Goal: Transaction & Acquisition: Purchase product/service

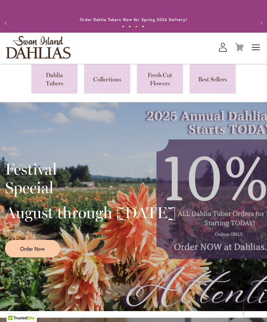
click at [33, 252] on span "Order Now" at bounding box center [32, 249] width 25 height 8
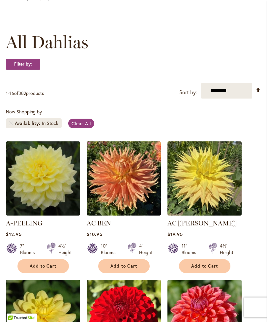
scroll to position [74, 0]
click at [232, 97] on select "**********" at bounding box center [226, 90] width 51 height 15
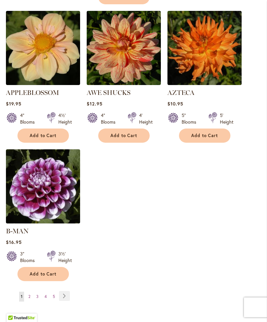
scroll to position [766, 0]
click at [30, 294] on span "2" at bounding box center [29, 296] width 2 height 5
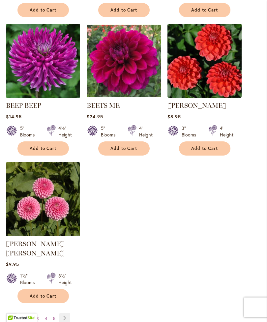
scroll to position [744, 0]
click at [38, 318] on span "3" at bounding box center [38, 318] width 2 height 5
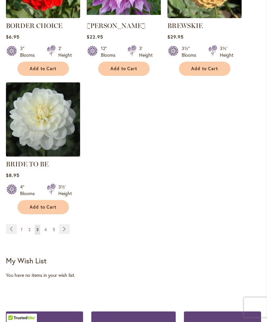
scroll to position [825, 0]
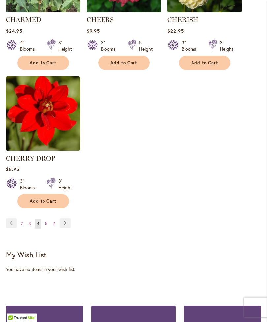
scroll to position [840, 0]
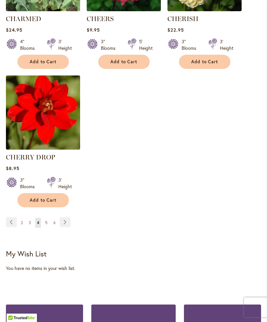
click at [47, 225] on span "5" at bounding box center [46, 222] width 2 height 5
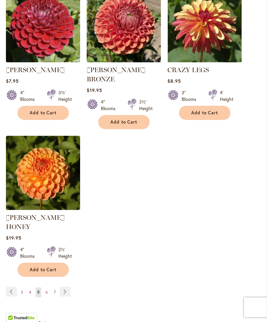
scroll to position [808, 0]
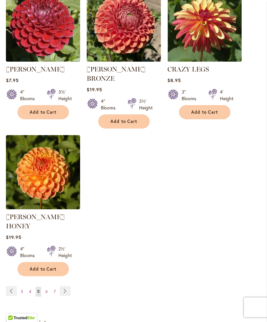
click at [48, 287] on link "Page 6" at bounding box center [47, 292] width 6 height 10
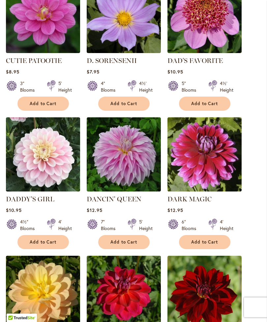
scroll to position [384, 0]
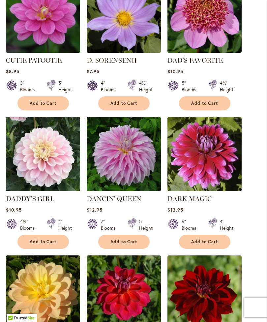
click at [38, 106] on span "Add to Cart" at bounding box center [43, 103] width 27 height 6
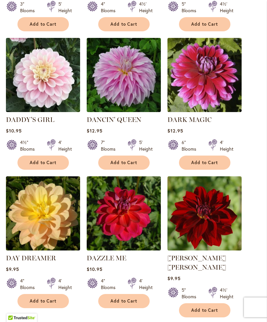
scroll to position [480, 0]
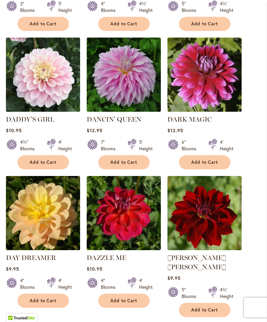
click at [114, 303] on span "Add to Cart" at bounding box center [123, 300] width 27 height 6
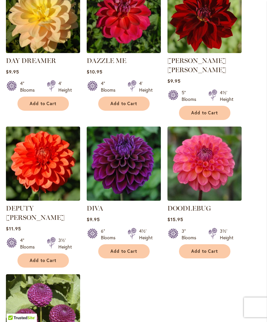
scroll to position [677, 0]
click at [42, 257] on span "Add to Cart" at bounding box center [43, 260] width 27 height 6
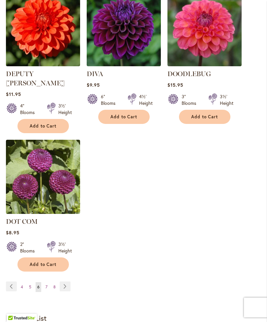
scroll to position [804, 0]
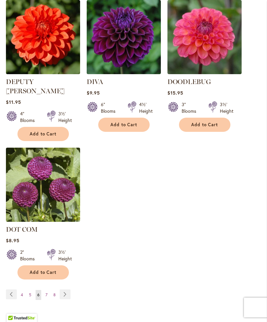
click at [123, 122] on span "Add to Cart" at bounding box center [123, 125] width 27 height 6
click at [47, 290] on link "Page 7" at bounding box center [46, 295] width 5 height 10
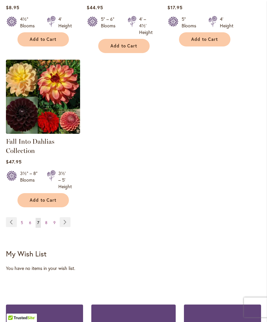
scroll to position [853, 0]
click at [48, 227] on link "Page 8" at bounding box center [46, 223] width 6 height 10
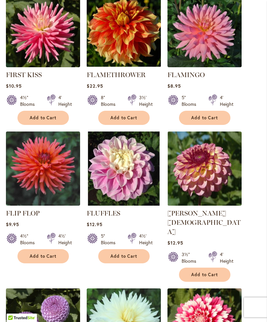
scroll to position [508, 0]
click at [209, 272] on span "Add to Cart" at bounding box center [204, 275] width 27 height 6
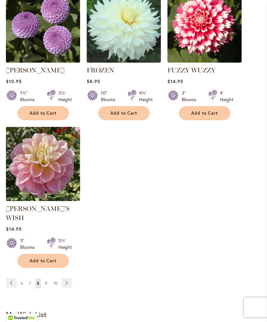
scroll to position [825, 0]
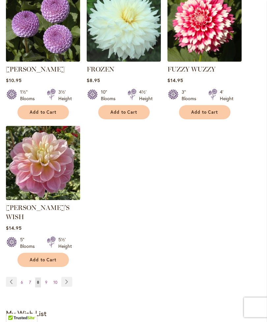
click at [44, 277] on link "Page 9" at bounding box center [46, 282] width 6 height 10
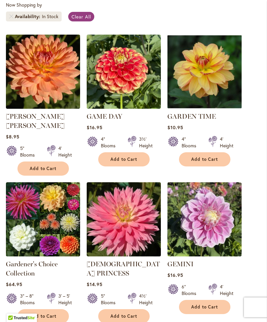
scroll to position [181, 0]
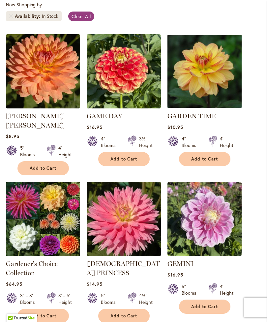
click at [202, 162] on span "Add to Cart" at bounding box center [204, 159] width 27 height 6
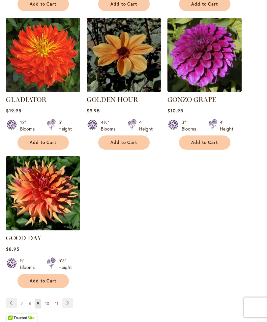
scroll to position [795, 0]
click at [38, 191] on img at bounding box center [43, 193] width 74 height 74
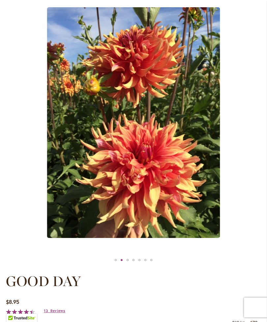
scroll to position [96, 0]
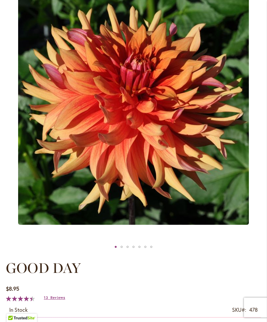
scroll to position [110, 0]
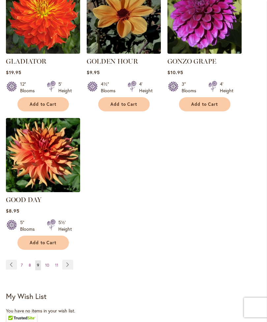
scroll to position [816, 0]
click at [45, 262] on span "10" at bounding box center [47, 264] width 4 height 5
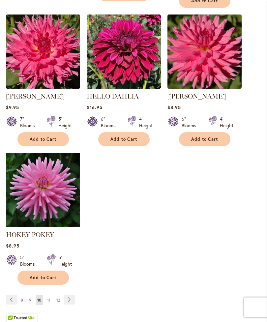
scroll to position [779, 0]
click at [50, 302] on span "11" at bounding box center [48, 299] width 3 height 5
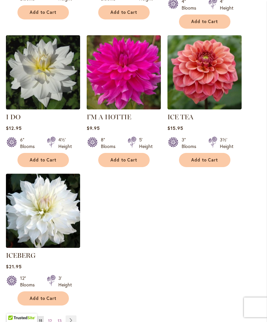
scroll to position [751, 0]
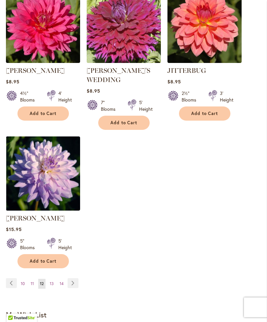
scroll to position [801, 0]
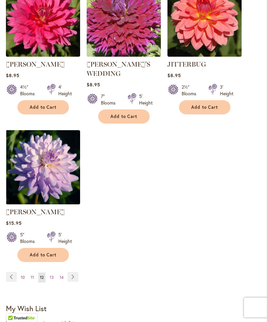
click at [52, 274] on span "13" at bounding box center [52, 276] width 4 height 5
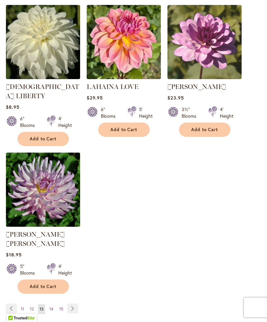
scroll to position [765, 0]
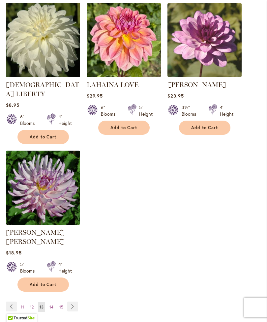
click at [50, 304] on span "14" at bounding box center [51, 306] width 4 height 5
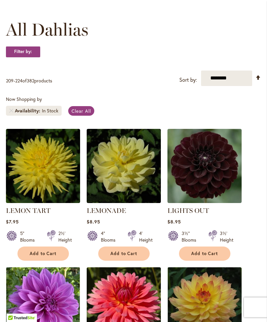
scroll to position [87, 0]
click at [122, 256] on span "Add to Cart" at bounding box center [123, 253] width 27 height 6
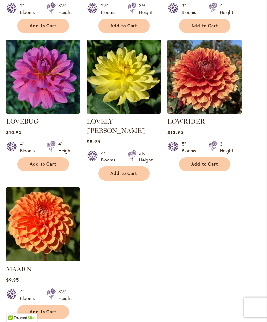
scroll to position [756, 0]
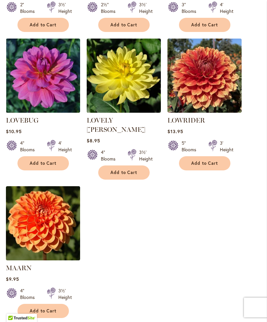
click at [43, 160] on span "Add to Cart" at bounding box center [43, 163] width 27 height 6
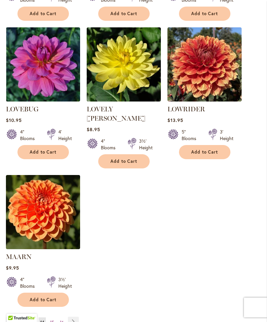
scroll to position [775, 0]
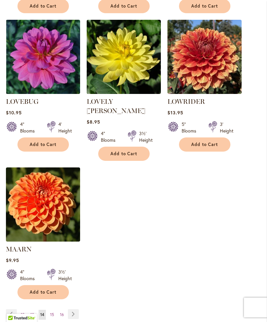
click at [53, 312] on span "15" at bounding box center [52, 314] width 4 height 5
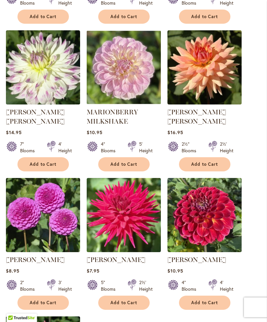
scroll to position [600, 0]
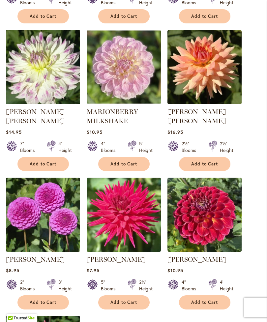
click at [136, 305] on span "Add to Cart" at bounding box center [123, 302] width 27 height 6
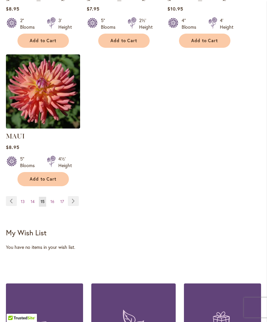
scroll to position [880, 0]
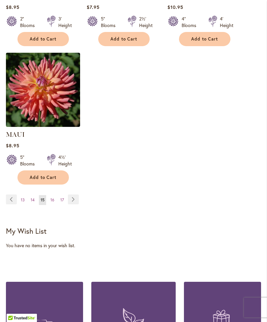
click at [50, 202] on span "16" at bounding box center [52, 199] width 4 height 5
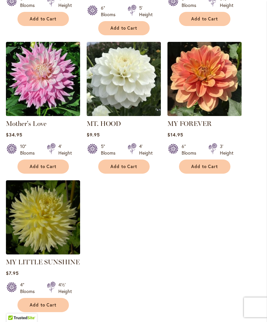
scroll to position [745, 0]
click at [55, 321] on link "Page 17" at bounding box center [52, 327] width 7 height 10
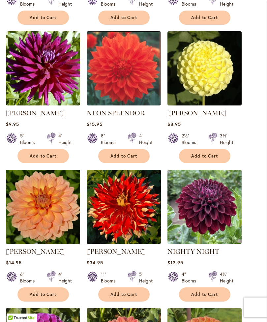
scroll to position [322, 0]
click at [206, 159] on span "Add to Cart" at bounding box center [204, 156] width 27 height 6
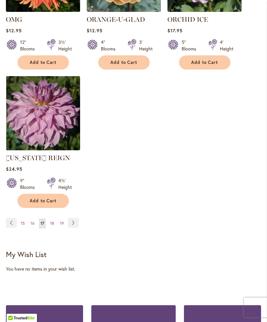
scroll to position [849, 0]
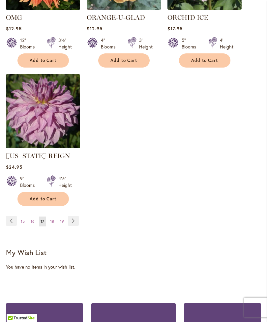
click at [53, 223] on span "18" at bounding box center [52, 221] width 4 height 5
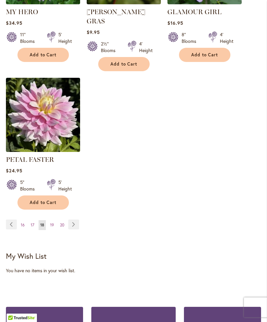
scroll to position [866, 0]
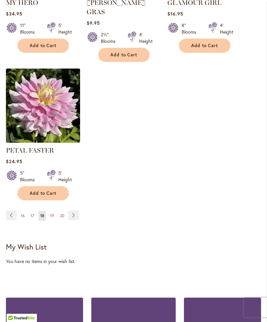
click at [51, 214] on span "19" at bounding box center [52, 215] width 4 height 5
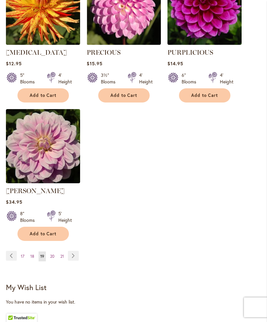
scroll to position [817, 0]
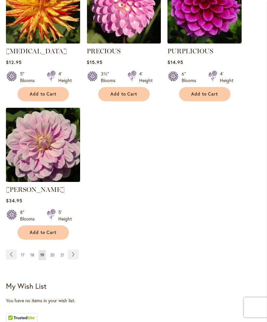
click at [49, 255] on link "Page 20" at bounding box center [52, 255] width 8 height 10
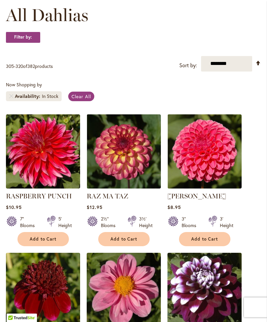
scroll to position [101, 0]
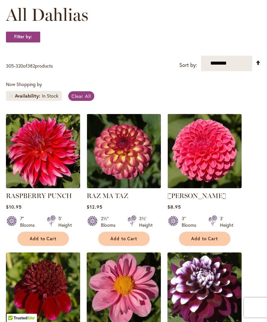
click at [203, 241] on span "Add to Cart" at bounding box center [204, 239] width 27 height 6
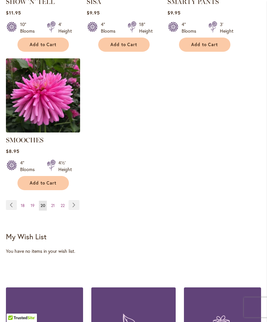
scroll to position [878, 0]
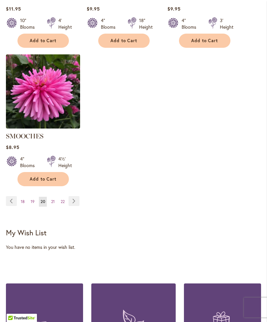
click at [54, 200] on span "21" at bounding box center [53, 201] width 4 height 5
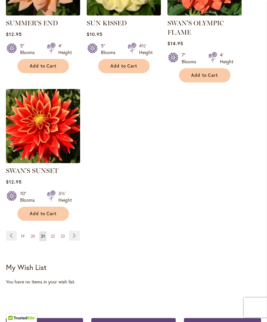
scroll to position [828, 0]
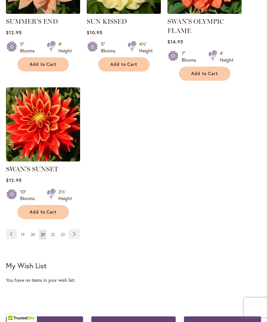
click at [56, 239] on link "Page 22" at bounding box center [52, 234] width 7 height 10
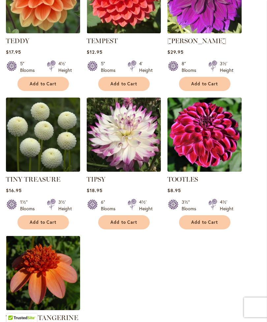
scroll to position [671, 0]
click at [222, 91] on button "Add to Cart" at bounding box center [204, 84] width 51 height 14
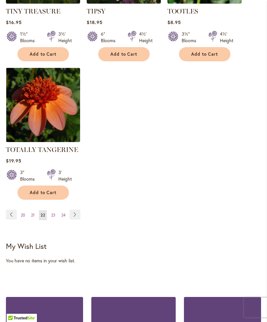
scroll to position [840, 0]
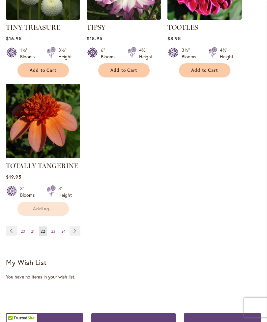
click at [56, 235] on link "Page 23" at bounding box center [53, 231] width 8 height 10
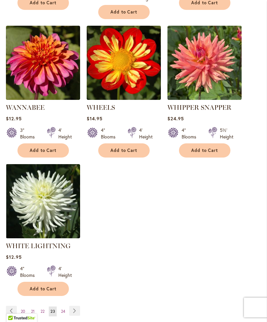
scroll to position [752, 0]
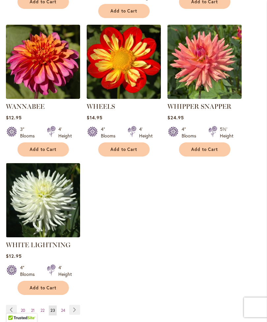
click at [64, 308] on span "24" at bounding box center [63, 310] width 4 height 5
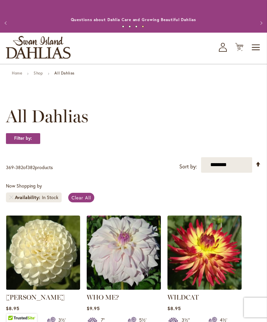
click at [236, 50] on span "13 13 items" at bounding box center [239, 48] width 7 height 3
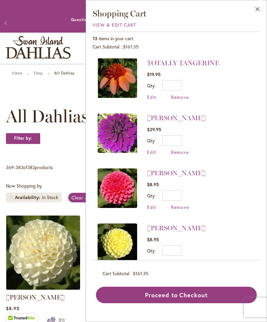
click at [179, 99] on span "Remove" at bounding box center [180, 97] width 18 height 6
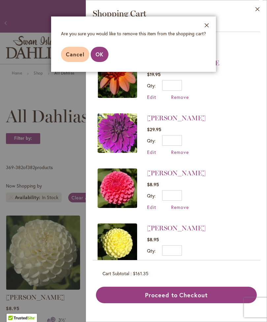
click at [96, 55] on span "OK" at bounding box center [99, 54] width 8 height 7
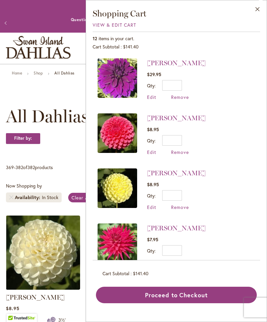
click at [16, 75] on link "Home" at bounding box center [17, 72] width 10 height 5
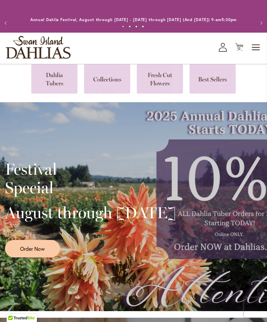
click at [53, 85] on link at bounding box center [54, 78] width 46 height 29
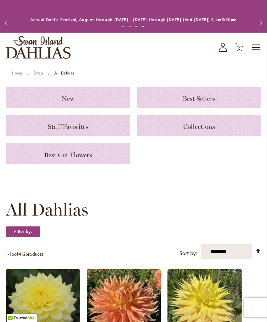
click at [67, 159] on span "Best Cut Flowers" at bounding box center [68, 155] width 48 height 8
click at [51, 150] on div "Best Cut Flowers" at bounding box center [68, 153] width 124 height 21
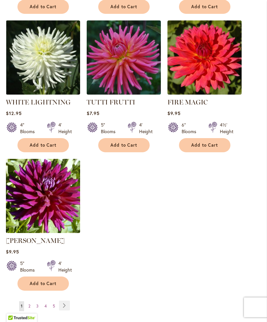
scroll to position [711, 0]
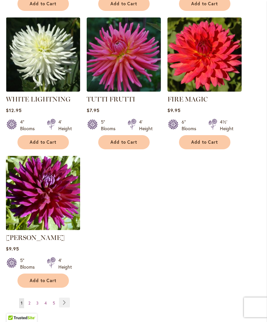
click at [24, 308] on ul "You're currently reading page 1 Page 2 Page 3 Page 4 Page 5 Page Next" at bounding box center [39, 302] width 66 height 11
click at [32, 308] on link "Page 2" at bounding box center [29, 303] width 5 height 10
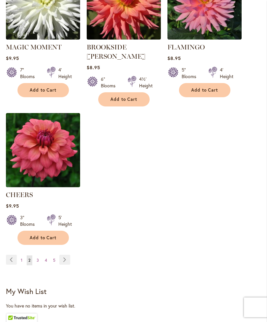
scroll to position [763, 0]
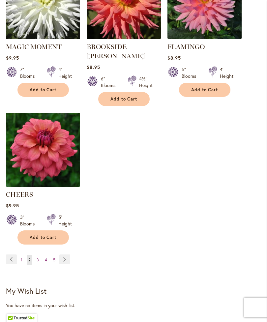
click at [37, 258] on span "3" at bounding box center [38, 259] width 2 height 5
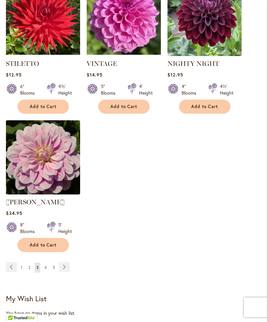
scroll to position [765, 0]
click at [27, 267] on link "Page 2" at bounding box center [29, 267] width 5 height 10
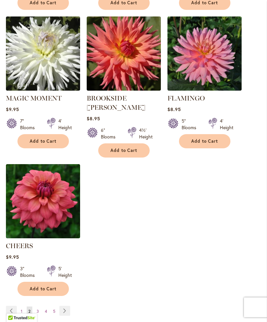
scroll to position [713, 0]
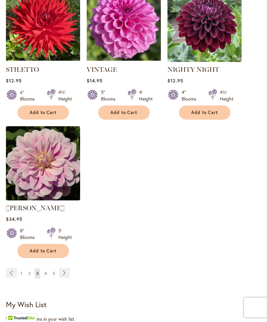
scroll to position [761, 0]
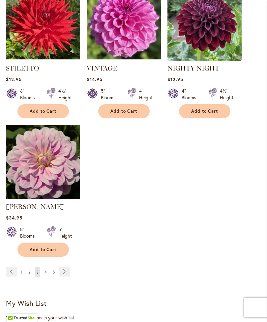
click at [46, 270] on span "4" at bounding box center [45, 271] width 2 height 5
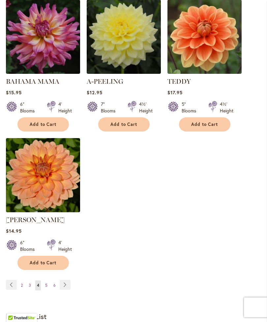
scroll to position [740, 0]
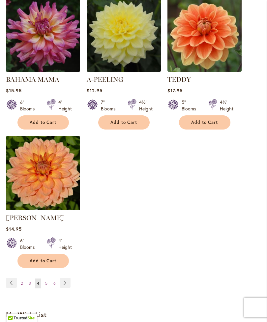
click at [45, 288] on link "Page 5" at bounding box center [46, 283] width 6 height 10
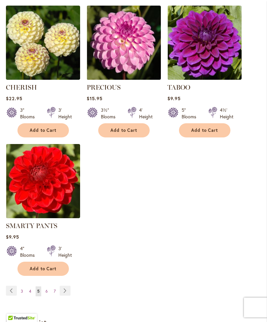
scroll to position [743, 0]
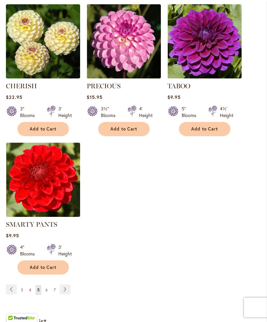
click at [44, 290] on link "Page 6" at bounding box center [47, 290] width 6 height 10
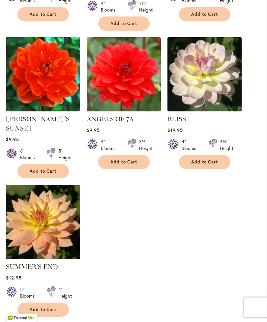
scroll to position [719, 0]
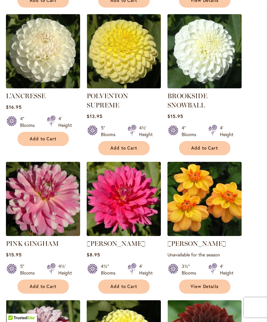
scroll to position [290, 0]
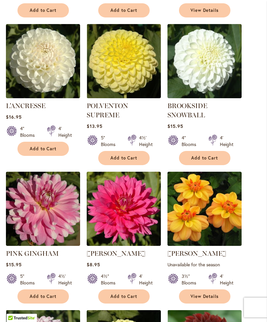
click at [115, 161] on span "Add to Cart" at bounding box center [123, 158] width 27 height 6
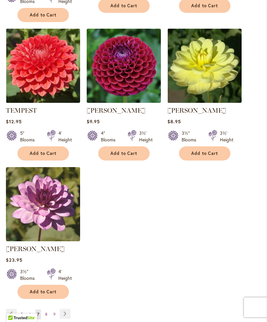
scroll to position [736, 0]
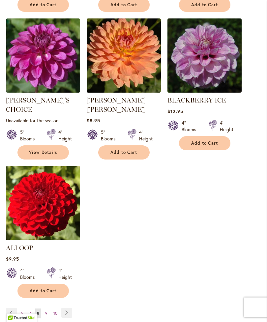
scroll to position [710, 0]
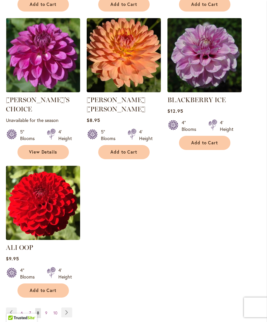
click at [45, 314] on link "Page 9" at bounding box center [46, 313] width 6 height 10
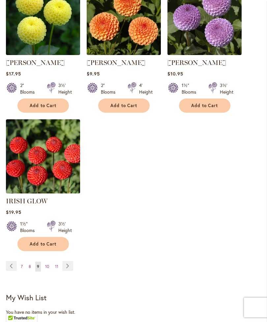
scroll to position [776, 0]
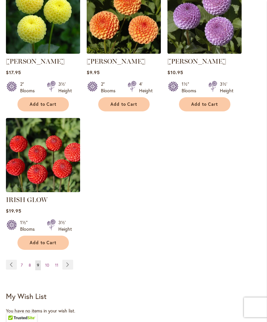
click at [49, 260] on link "Page 10" at bounding box center [46, 265] width 7 height 10
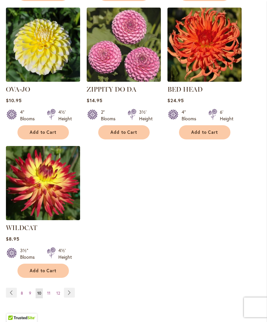
scroll to position [731, 0]
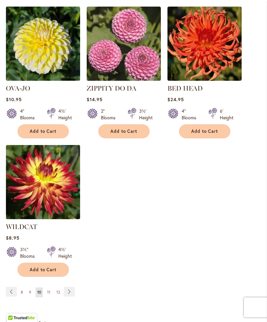
click at [46, 291] on link "Page 11" at bounding box center [48, 292] width 7 height 10
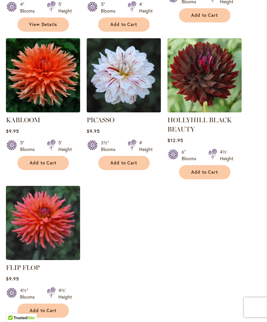
scroll to position [709, 0]
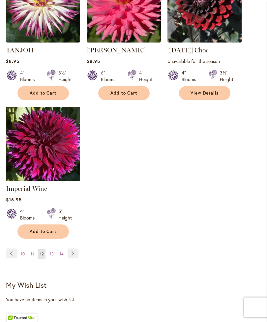
scroll to position [783, 0]
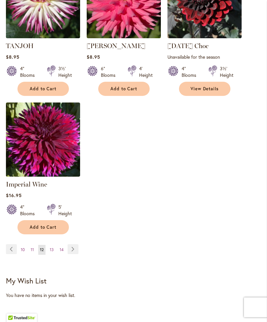
click at [50, 247] on span "13" at bounding box center [52, 249] width 4 height 5
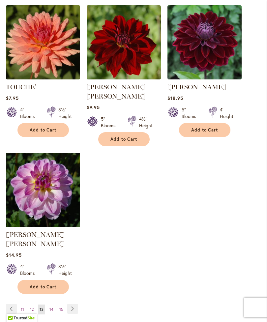
scroll to position [745, 0]
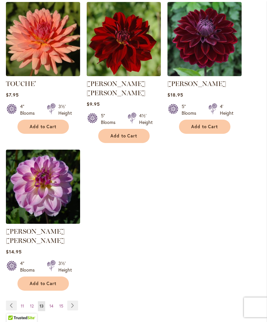
click at [52, 301] on link "Page 14" at bounding box center [51, 306] width 7 height 10
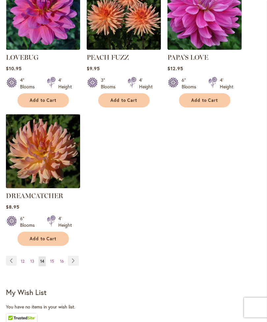
scroll to position [777, 0]
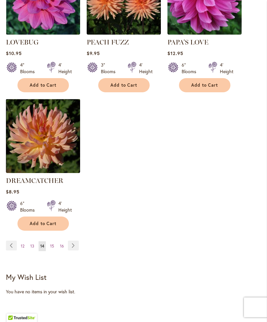
click at [48, 247] on link "Page 15" at bounding box center [51, 246] width 7 height 10
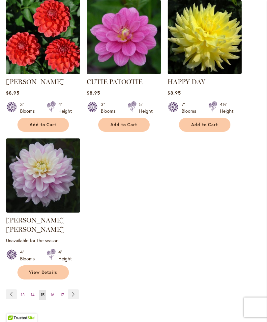
scroll to position [748, 0]
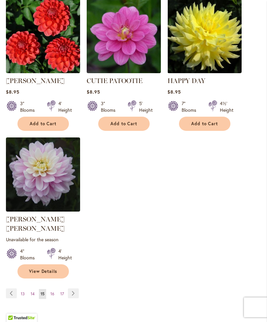
click at [53, 291] on span "16" at bounding box center [52, 293] width 4 height 5
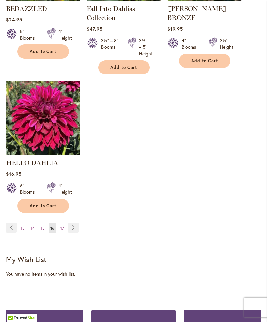
scroll to position [821, 0]
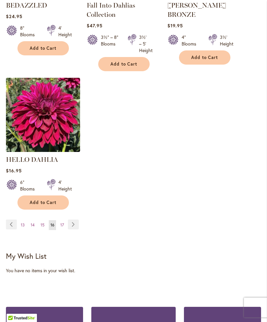
click at [61, 224] on span "17" at bounding box center [62, 224] width 4 height 5
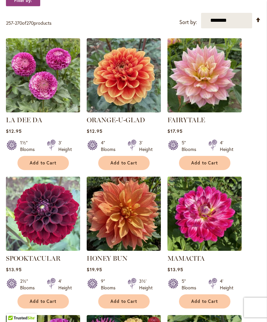
scroll to position [137, 0]
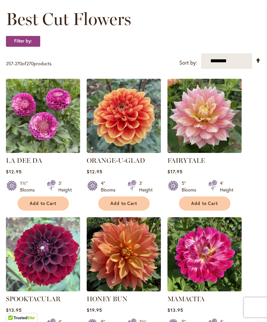
click at [120, 206] on span "Add to Cart" at bounding box center [123, 204] width 27 height 6
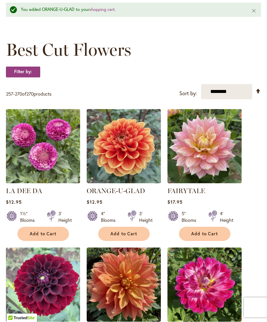
scroll to position [0, 0]
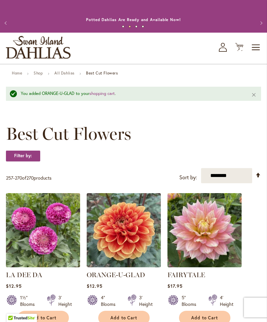
click at [238, 51] on span "2" at bounding box center [239, 48] width 2 height 4
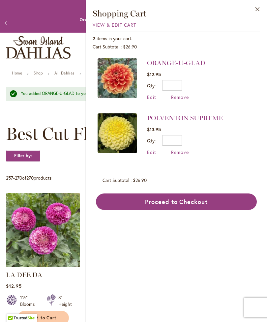
click at [255, 11] on button "Close" at bounding box center [257, 10] width 18 height 21
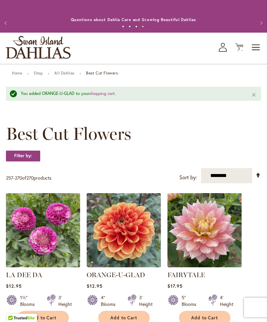
click at [10, 26] on button "Previous" at bounding box center [6, 22] width 13 height 13
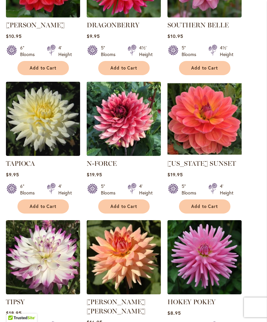
scroll to position [229, 0]
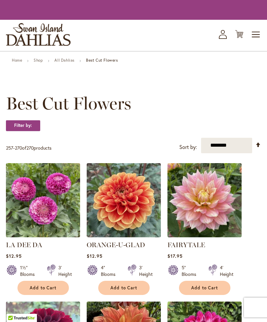
click at [219, 39] on icon at bounding box center [223, 37] width 8 height 4
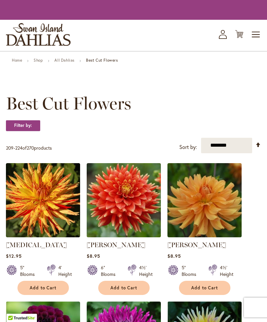
scroll to position [798, 0]
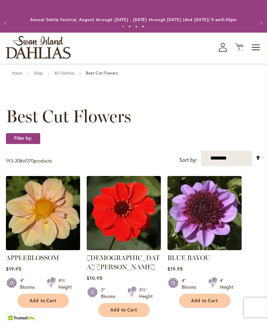
click at [21, 75] on link "Home" at bounding box center [17, 72] width 10 height 5
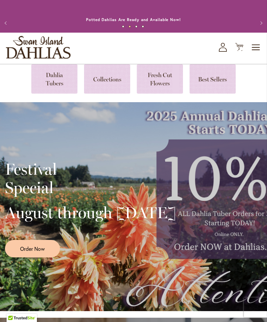
click at [55, 92] on link at bounding box center [54, 78] width 46 height 29
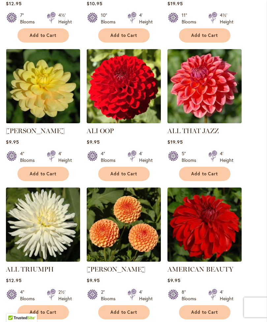
scroll to position [358, 0]
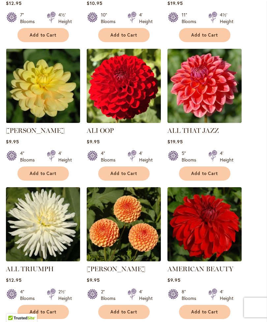
click at [124, 176] on span "Add to Cart" at bounding box center [123, 173] width 27 height 6
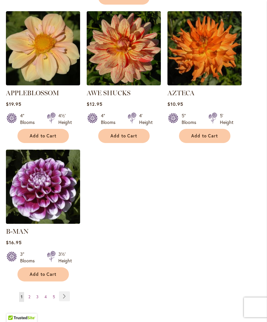
scroll to position [838, 0]
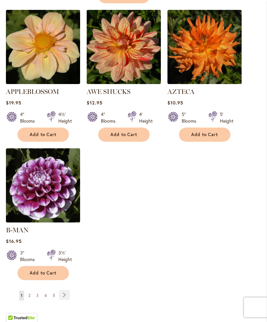
click at [27, 291] on link "Page 2" at bounding box center [29, 296] width 5 height 10
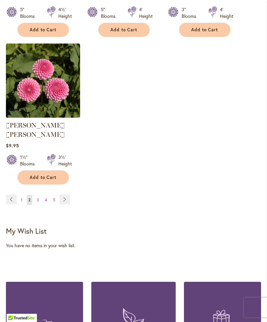
scroll to position [921, 0]
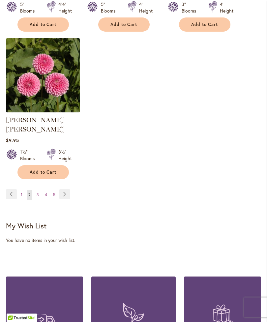
click at [40, 190] on link "Page 3" at bounding box center [38, 195] width 6 height 10
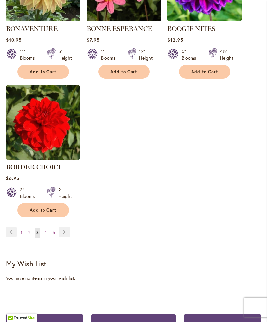
scroll to position [876, 0]
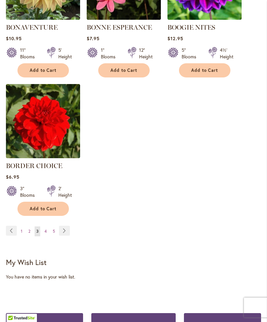
click at [47, 236] on link "Page 4" at bounding box center [46, 231] width 6 height 10
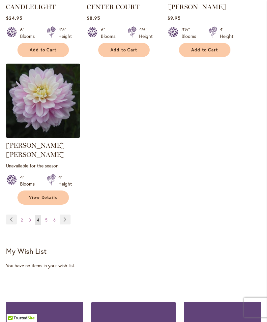
scroll to position [943, 0]
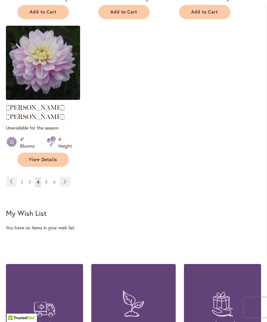
click at [47, 182] on link "Page 5" at bounding box center [46, 182] width 6 height 10
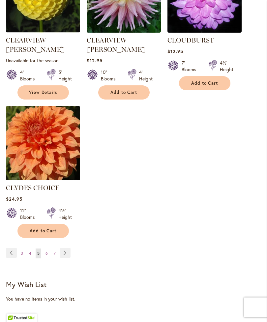
scroll to position [873, 0]
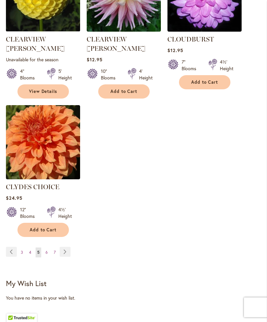
click at [45, 250] on span "6" at bounding box center [46, 252] width 2 height 5
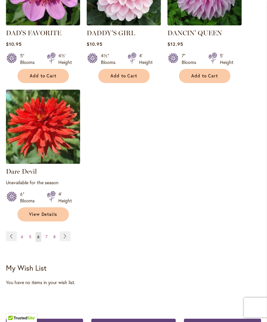
scroll to position [897, 0]
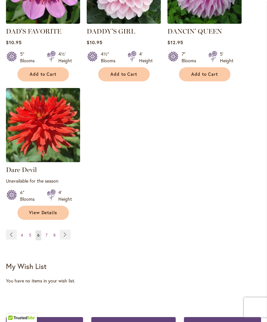
click at [48, 233] on link "Page 7" at bounding box center [46, 235] width 5 height 10
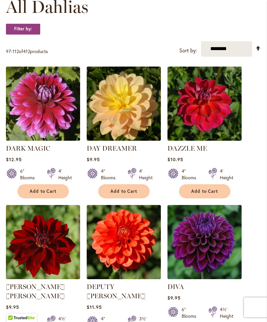
scroll to position [202, 0]
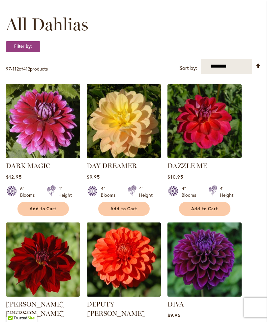
click at [203, 211] on span "Add to Cart" at bounding box center [204, 209] width 27 height 6
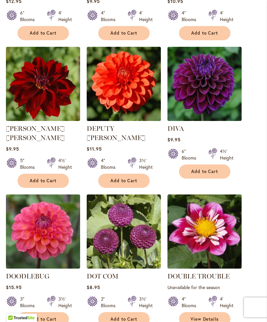
scroll to position [383, 0]
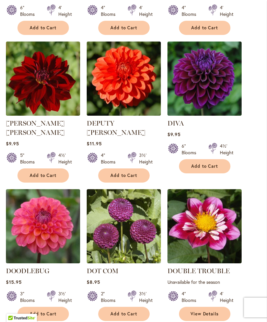
click at [202, 169] on span "Add to Cart" at bounding box center [204, 166] width 27 height 6
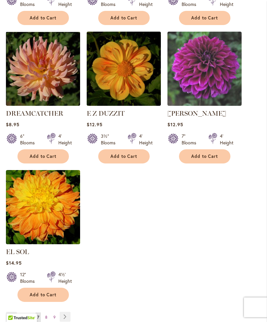
scroll to position [817, 0]
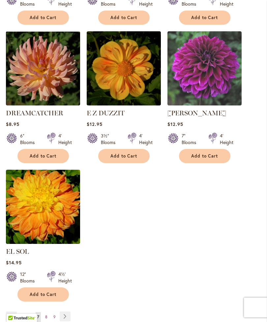
click at [46, 314] on span "8" at bounding box center [46, 316] width 2 height 5
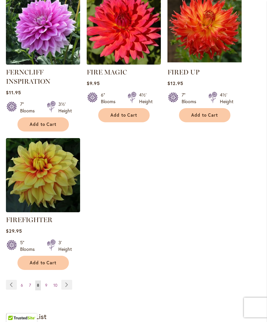
scroll to position [872, 0]
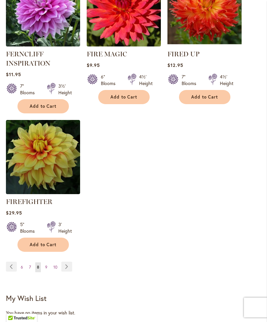
click at [46, 269] on span "9" at bounding box center [46, 266] width 2 height 5
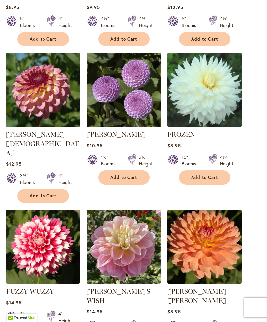
click at [47, 193] on span "Add to Cart" at bounding box center [43, 196] width 27 height 6
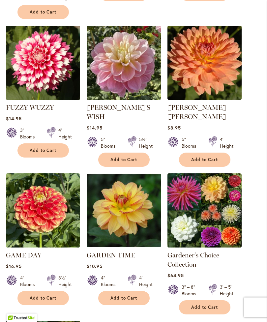
scroll to position [694, 0]
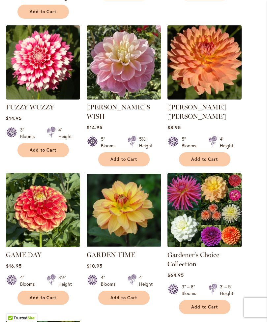
click at [127, 295] on span "Add to Cart" at bounding box center [123, 298] width 27 height 6
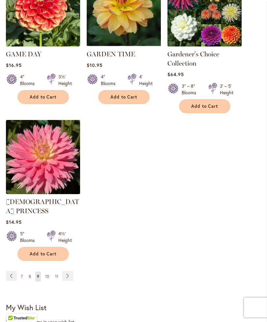
scroll to position [896, 0]
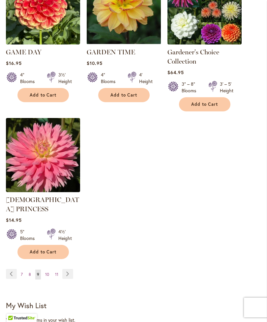
click at [48, 269] on link "Page 10" at bounding box center [46, 274] width 7 height 10
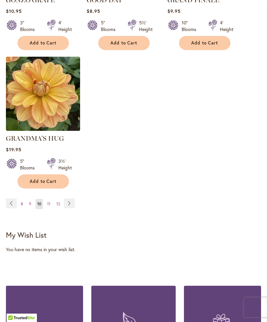
scroll to position [913, 0]
click at [49, 203] on span "11" at bounding box center [48, 203] width 3 height 5
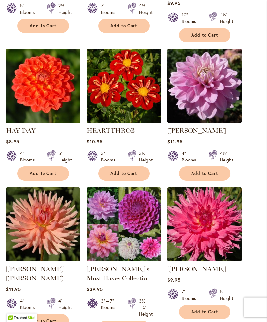
scroll to position [506, 0]
click at [50, 176] on span "Add to Cart" at bounding box center [43, 173] width 27 height 6
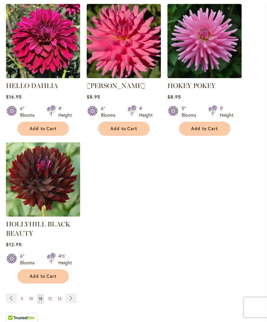
scroll to position [862, 0]
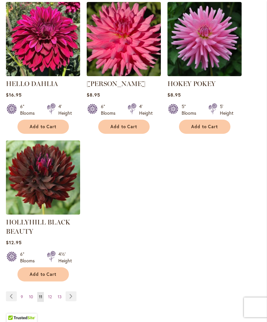
click at [51, 299] on span "12" at bounding box center [50, 296] width 4 height 5
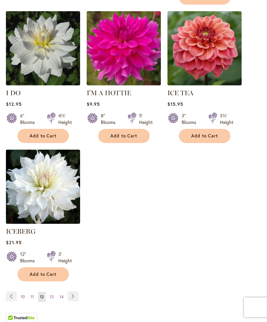
scroll to position [821, 0]
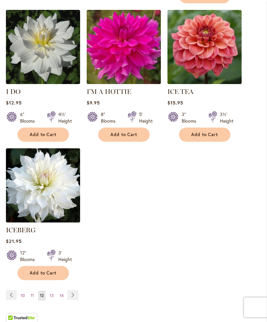
click at [52, 293] on span "13" at bounding box center [52, 295] width 4 height 5
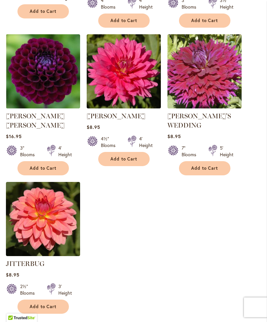
scroll to position [804, 0]
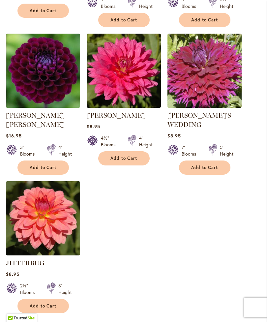
click at [129, 156] on span "Add to Cart" at bounding box center [123, 158] width 27 height 6
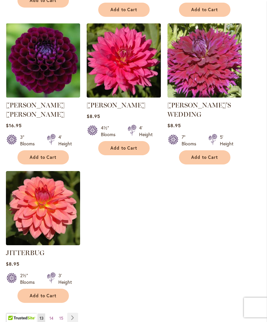
scroll to position [837, 0]
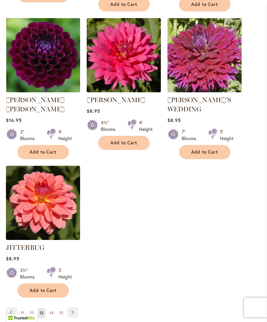
click at [51, 308] on link "Page 14" at bounding box center [51, 313] width 7 height 10
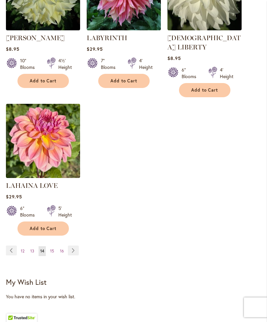
scroll to position [866, 0]
click at [32, 248] on span "13" at bounding box center [32, 250] width 4 height 5
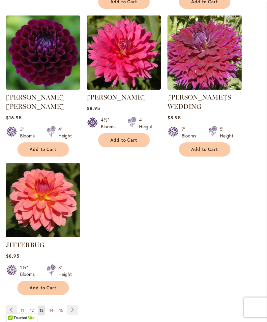
scroll to position [822, 0]
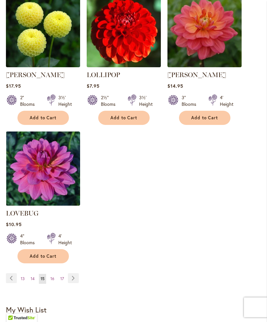
scroll to position [847, 0]
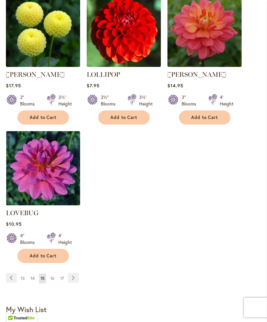
click at [39, 253] on span "Add to Cart" at bounding box center [43, 256] width 27 height 6
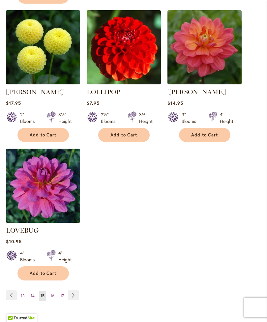
click at [52, 266] on button "Add to Cart" at bounding box center [42, 273] width 51 height 14
click at [52, 293] on span "16" at bounding box center [52, 295] width 4 height 5
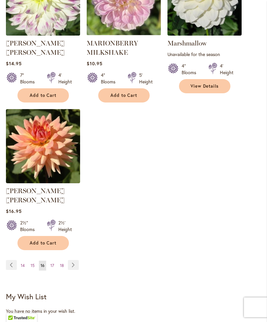
scroll to position [871, 0]
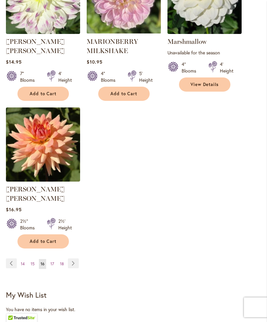
click at [51, 261] on span "17" at bounding box center [52, 263] width 4 height 5
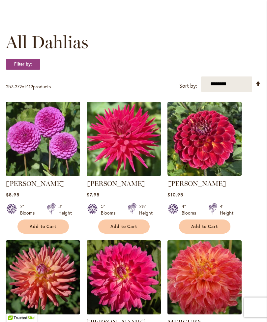
scroll to position [167, 0]
click at [204, 229] on span "Add to Cart" at bounding box center [204, 226] width 27 height 6
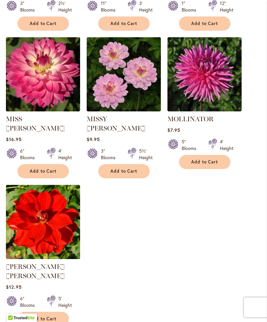
scroll to position [802, 0]
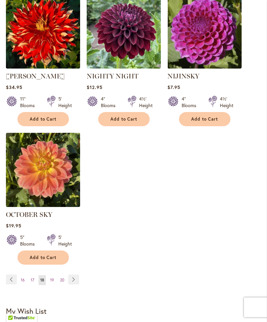
scroll to position [827, 0]
click at [50, 282] on span "19" at bounding box center [52, 279] width 4 height 5
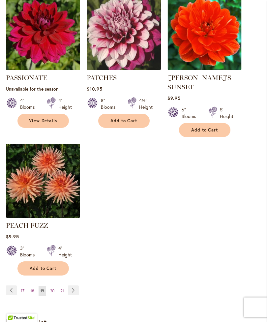
scroll to position [836, 0]
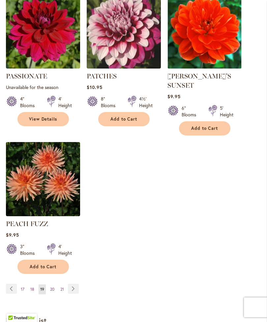
click at [52, 287] on span "20" at bounding box center [52, 289] width 4 height 5
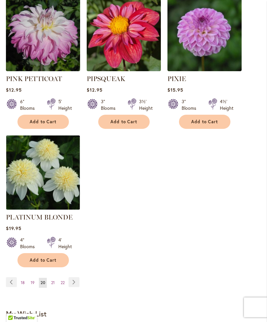
scroll to position [852, 0]
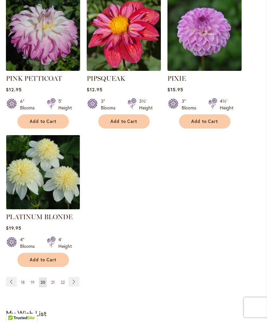
click at [53, 280] on span "21" at bounding box center [53, 282] width 4 height 5
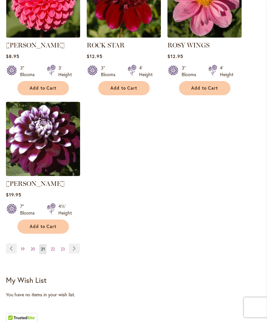
scroll to position [868, 0]
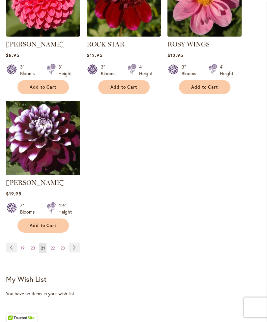
click at [52, 250] on span "22" at bounding box center [53, 248] width 4 height 5
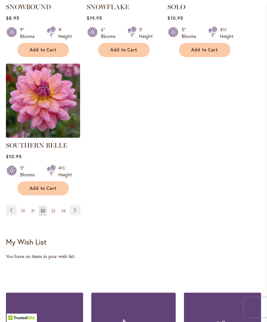
scroll to position [911, 0]
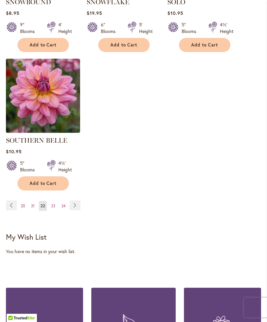
click at [51, 205] on link "Page 23" at bounding box center [53, 206] width 8 height 10
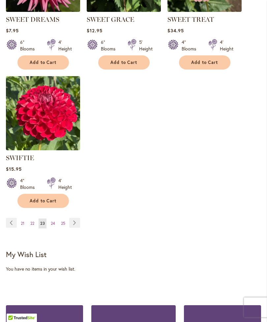
scroll to position [893, 0]
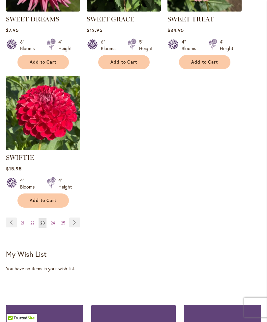
click at [53, 225] on span "24" at bounding box center [53, 222] width 4 height 5
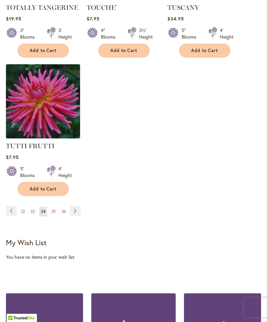
scroll to position [908, 0]
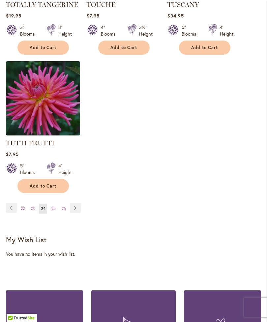
click at [50, 206] on link "Page 25" at bounding box center [54, 208] width 8 height 10
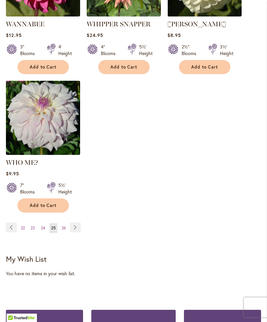
scroll to position [614, 0]
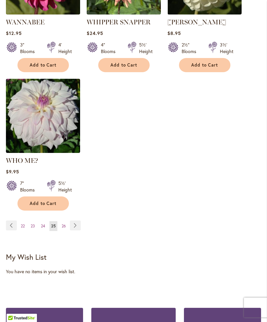
click at [63, 226] on link "Page 26" at bounding box center [64, 226] width 8 height 10
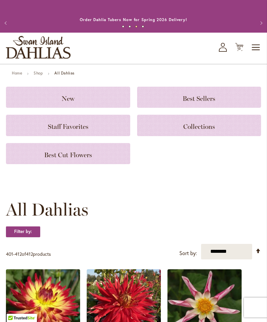
click at [236, 50] on span "13 13 items" at bounding box center [239, 48] width 7 height 3
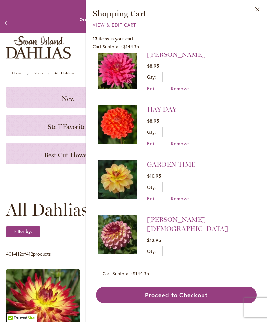
scroll to position [127, 0]
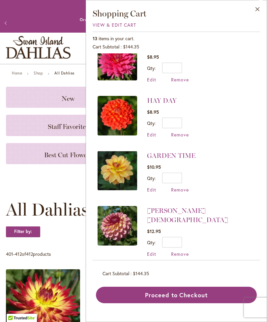
click at [181, 190] on span "Remove" at bounding box center [180, 189] width 18 height 6
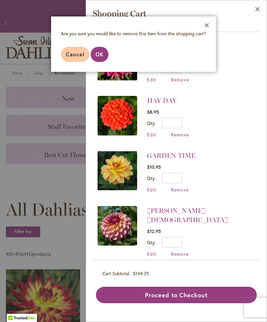
click at [99, 51] on span "OK" at bounding box center [99, 54] width 8 height 7
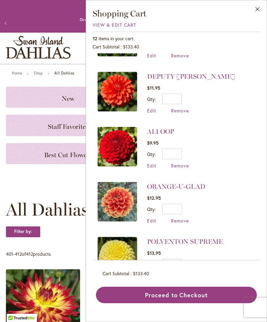
scroll to position [380, 0]
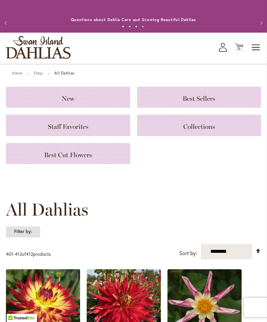
click at [34, 237] on strong "Filter by:" at bounding box center [23, 231] width 34 height 11
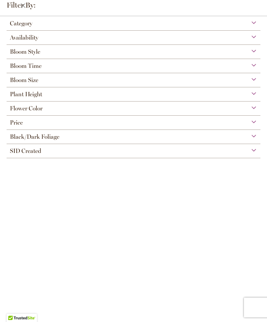
click at [252, 110] on div "Flower Color" at bounding box center [133, 106] width 253 height 11
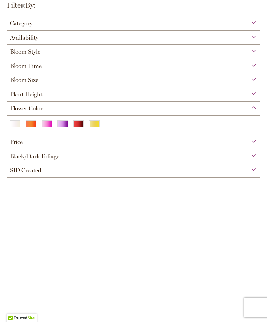
click at [94, 126] on div "Yellow" at bounding box center [94, 123] width 11 height 7
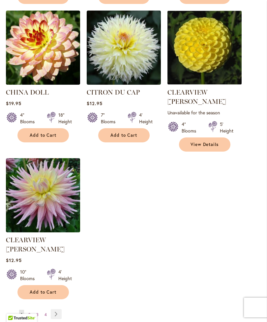
scroll to position [760, 0]
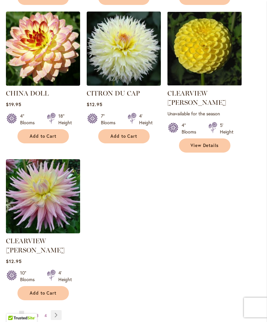
click at [27, 310] on link "Page 2" at bounding box center [29, 315] width 5 height 10
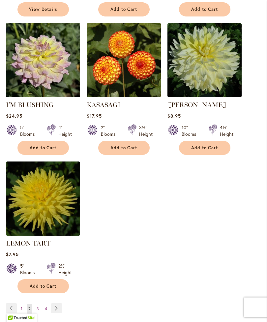
scroll to position [757, 0]
click at [40, 313] on link "Page 3" at bounding box center [38, 308] width 6 height 10
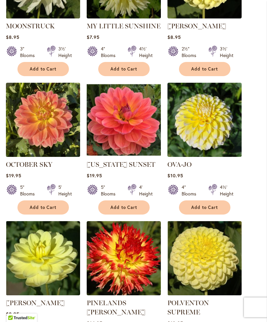
scroll to position [559, 0]
click at [204, 206] on span "Add to Cart" at bounding box center [204, 207] width 27 height 6
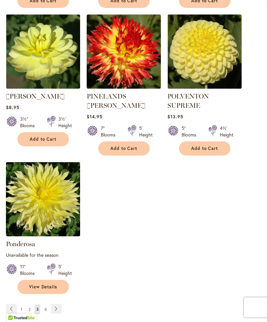
scroll to position [783, 0]
click at [44, 307] on link "Page 4" at bounding box center [46, 309] width 6 height 10
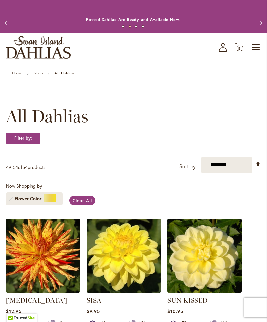
click at [237, 51] on span "13" at bounding box center [239, 48] width 4 height 4
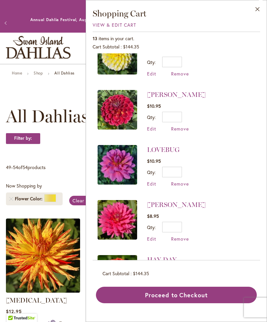
scroll to position [22, 0]
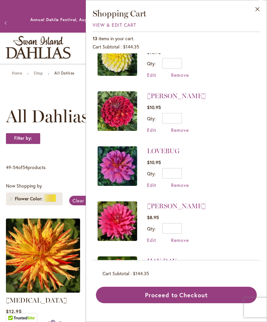
click at [152, 183] on span "Edit" at bounding box center [151, 185] width 9 height 6
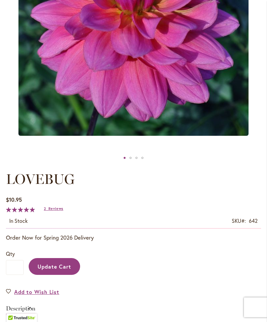
scroll to position [205, 0]
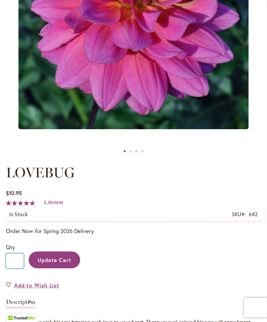
click at [15, 268] on input "*" at bounding box center [15, 260] width 18 height 15
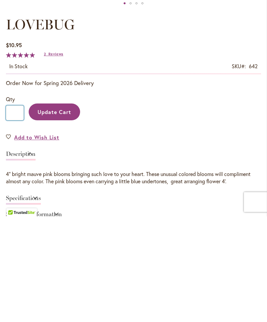
type input "*"
click at [62, 214] on span "Update Cart" at bounding box center [55, 217] width 34 height 7
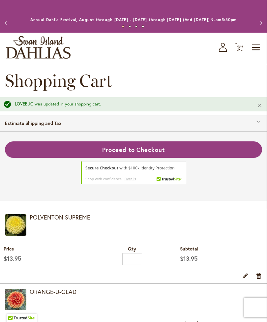
click at [235, 51] on icon "Cart .cls-1 { fill: #231f20; }" at bounding box center [239, 47] width 8 height 8
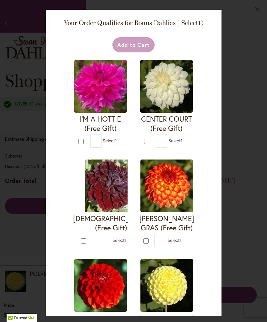
click at [168, 143] on span "Select 1" at bounding box center [175, 140] width 14 height 6
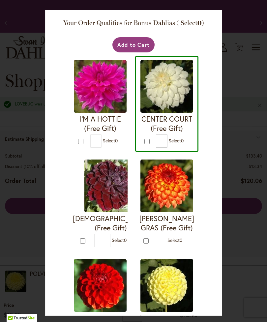
click at [126, 45] on button "Add to Cart" at bounding box center [133, 44] width 42 height 15
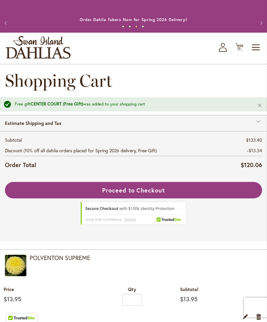
click at [10, 28] on button "Previous" at bounding box center [6, 22] width 13 height 13
click at [11, 28] on button "Previous" at bounding box center [6, 22] width 13 height 13
click at [217, 91] on h1 "Shopping Cart" at bounding box center [133, 81] width 257 height 20
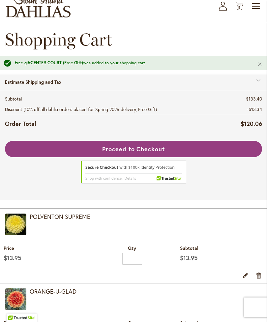
scroll to position [41, 0]
click at [167, 156] on button "Proceed to Checkout" at bounding box center [133, 149] width 257 height 16
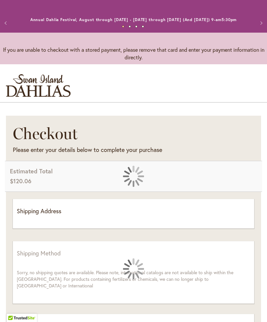
select select "**"
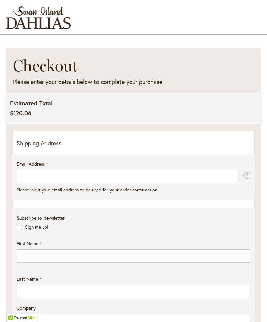
scroll to position [69, 0]
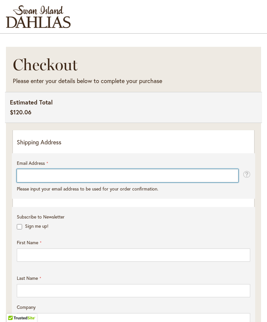
click at [190, 180] on input "Email Address" at bounding box center [127, 175] width 221 height 13
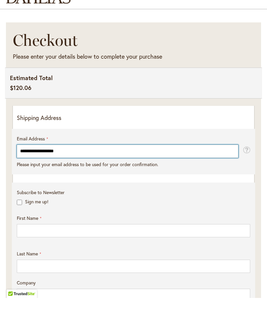
type input "**********"
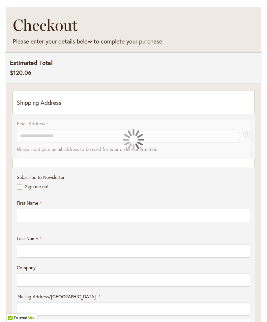
scroll to position [111, 0]
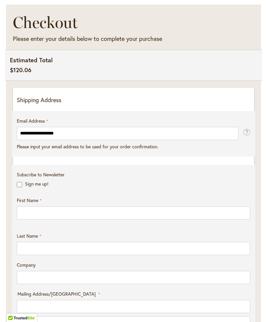
click at [109, 104] on p "Shipping Address" at bounding box center [133, 100] width 233 height 9
click at [76, 110] on li "**********" at bounding box center [133, 285] width 233 height 379
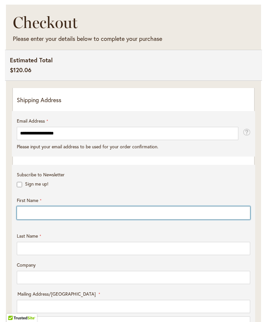
click at [94, 219] on input "First Name" at bounding box center [133, 212] width 233 height 13
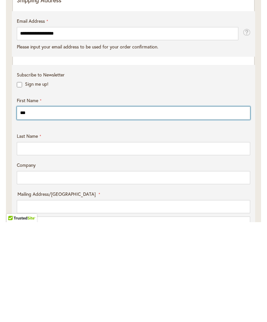
type input "***"
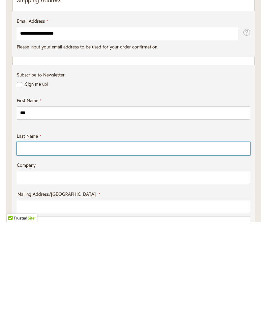
click at [80, 242] on input "Last Name" at bounding box center [133, 248] width 233 height 13
type input "*******"
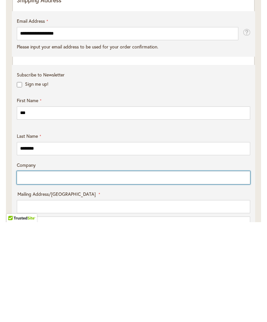
click at [96, 271] on input "Company" at bounding box center [133, 277] width 233 height 13
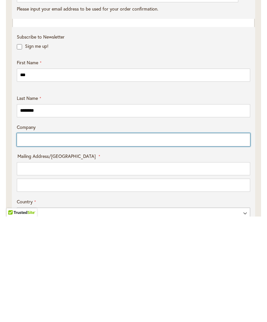
scroll to position [145, 0]
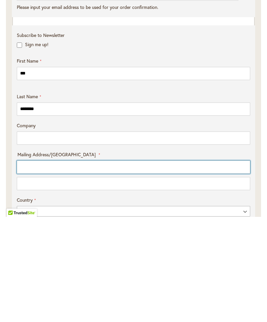
click at [119, 265] on input "Mailing Address/PO BOX: Line 1" at bounding box center [133, 271] width 233 height 13
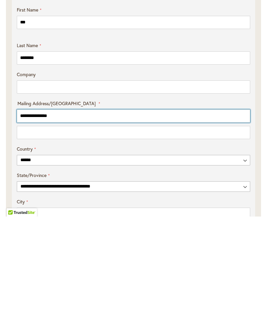
type input "**********"
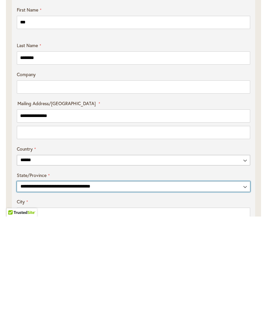
click at [122, 286] on select "**********" at bounding box center [133, 291] width 233 height 11
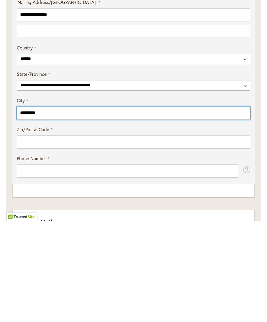
type input "********"
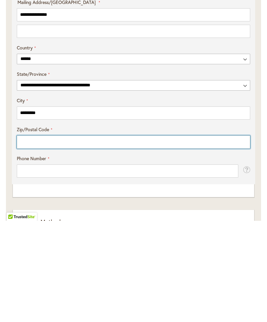
click at [86, 236] on input "Zip/Postal Code" at bounding box center [133, 242] width 233 height 13
type input "*****"
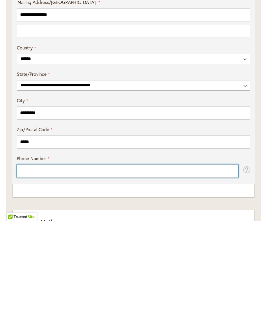
click at [129, 265] on input "Phone Number" at bounding box center [127, 271] width 221 height 13
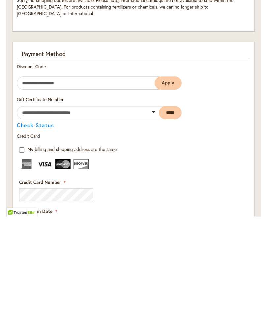
scroll to position [545, 0]
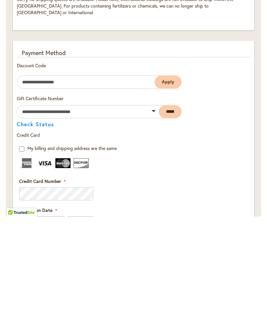
type input "**********"
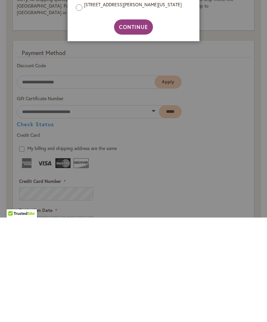
click at [145, 128] on span "Continue" at bounding box center [133, 131] width 29 height 7
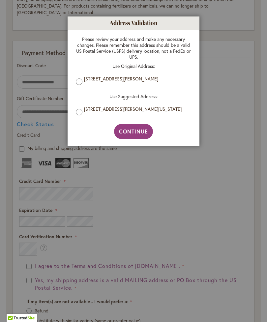
click at [142, 131] on span "Continue" at bounding box center [133, 131] width 29 height 7
select select "**"
type input "********"
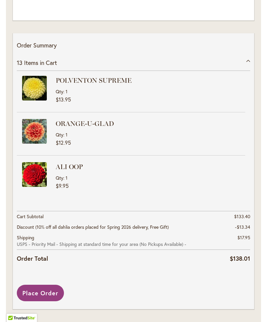
scroll to position [1104, 0]
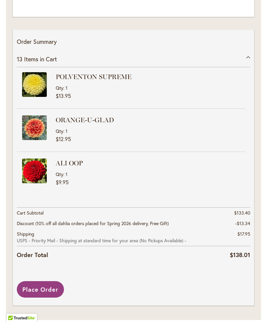
click at [44, 293] on span "Place Order" at bounding box center [40, 289] width 36 height 8
